Goal: Task Accomplishment & Management: Manage account settings

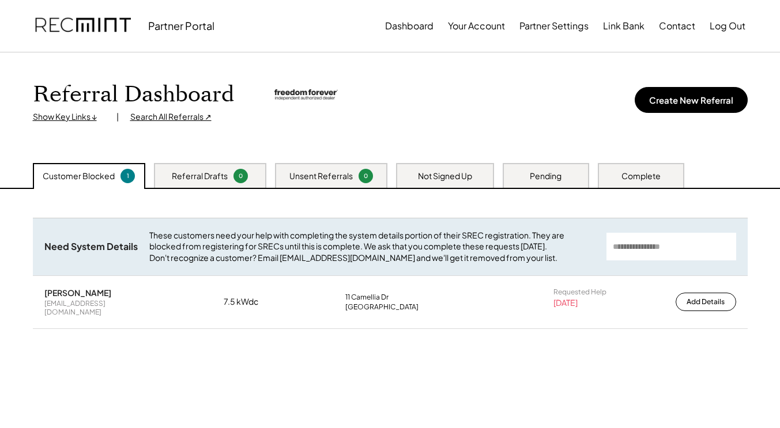
click at [234, 360] on div "Need System Details These customers need your help with completing the system d…" at bounding box center [390, 302] width 714 height 169
